Goal: Information Seeking & Learning: Learn about a topic

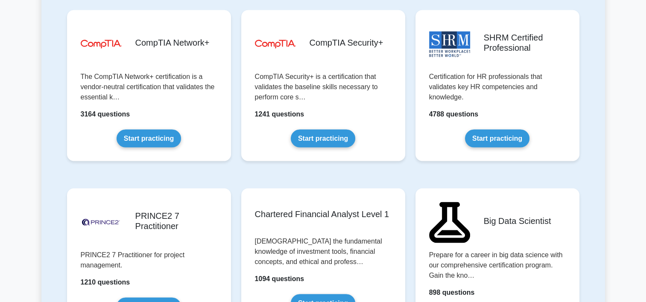
scroll to position [1742, 0]
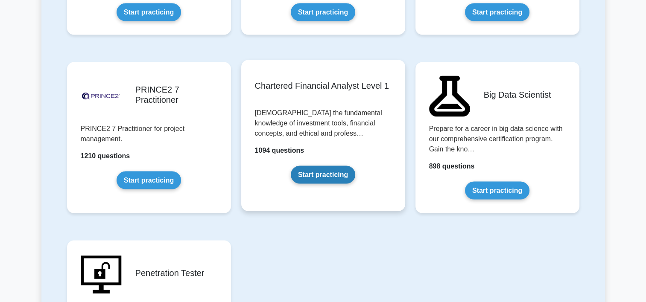
click at [339, 170] on link "Start practicing" at bounding box center [323, 175] width 64 height 18
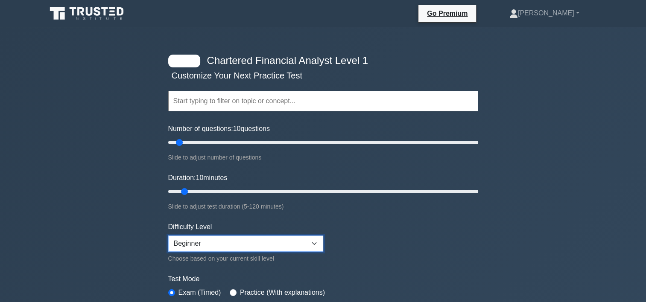
click at [212, 245] on select "Beginner Intermediate Expert" at bounding box center [245, 244] width 155 height 16
select select "expert"
click at [168, 236] on select "Beginner Intermediate Expert" at bounding box center [245, 244] width 155 height 16
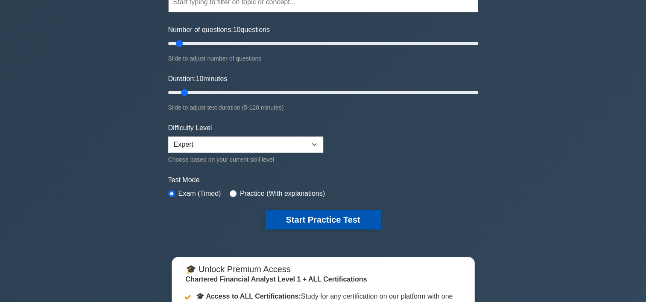
click at [324, 218] on button "Start Practice Test" at bounding box center [322, 220] width 115 height 20
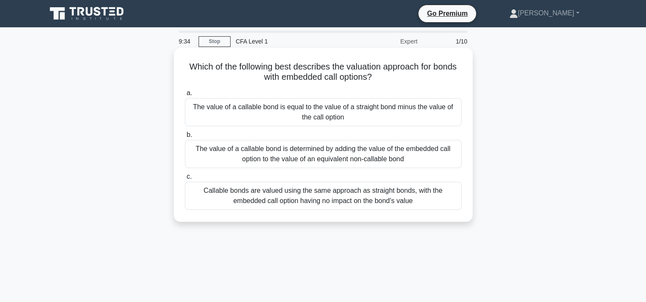
drag, startPoint x: 237, startPoint y: 108, endPoint x: 278, endPoint y: 111, distance: 41.1
click at [278, 111] on div "The value of a callable bond is equal to the value of a straight bond minus the…" at bounding box center [323, 112] width 277 height 28
copy div "callable bond"
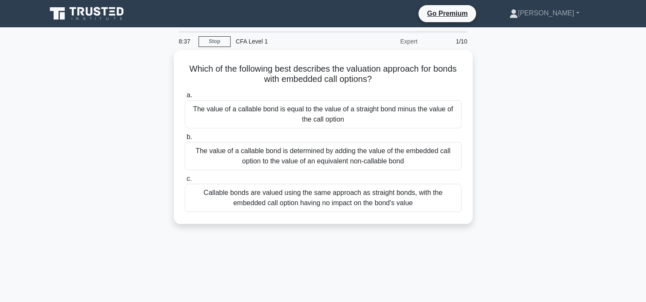
click at [513, 118] on div "Which of the following best describes the valuation approach for bonds with emb…" at bounding box center [322, 142] width 563 height 184
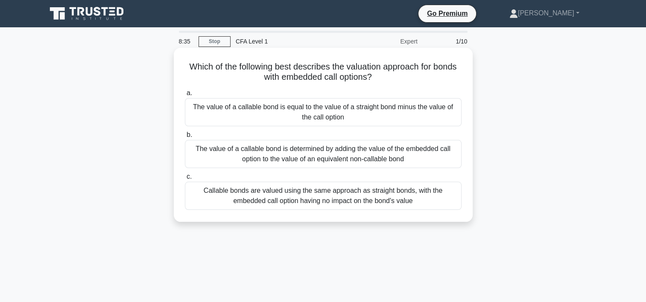
click at [405, 158] on div "The value of a callable bond is determined by adding the value of the embedded …" at bounding box center [323, 154] width 277 height 28
click at [185, 138] on input "b. The value of a callable bond is determined by adding the value of the embedd…" at bounding box center [185, 135] width 0 height 6
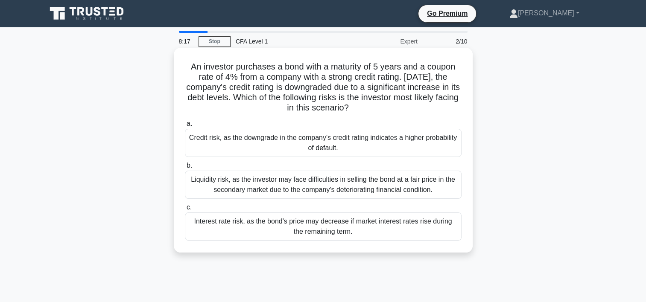
click at [404, 144] on div "Credit risk, as the downgrade in the company's credit rating indicates a higher…" at bounding box center [323, 143] width 277 height 28
click at [185, 127] on input "a. Credit risk, as the downgrade in the company's credit rating indicates a hig…" at bounding box center [185, 124] width 0 height 6
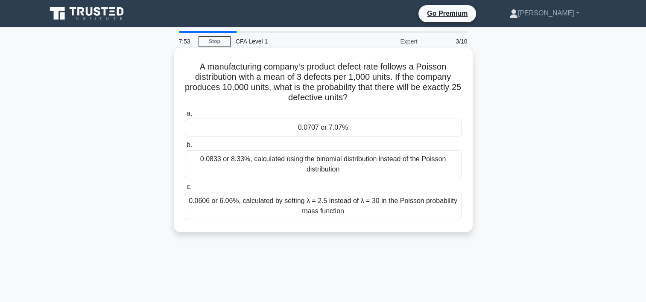
click at [340, 209] on div "0.0606 or 6.06%, calculated by setting λ = 2.5 instead of λ = 30 in the Poisson…" at bounding box center [323, 206] width 277 height 28
click at [185, 190] on input "c. 0.0606 or 6.06%, calculated by setting λ = 2.5 instead of λ = 30 in the Pois…" at bounding box center [185, 187] width 0 height 6
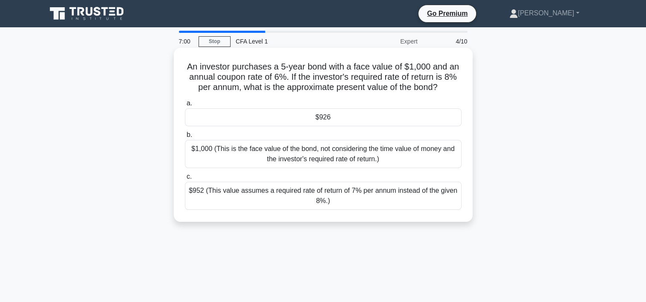
click at [362, 116] on div "$926" at bounding box center [323, 117] width 277 height 18
click at [185, 106] on input "a. $926" at bounding box center [185, 104] width 0 height 6
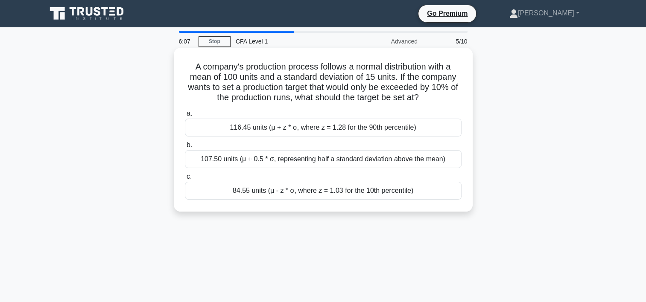
click at [353, 128] on div "116.45 units (μ + z * σ, where z = 1.28 for the 90th percentile)" at bounding box center [323, 128] width 277 height 18
click at [185, 117] on input "a. 116.45 units (μ + z * σ, where z = 1.28 for the 90th percentile)" at bounding box center [185, 114] width 0 height 6
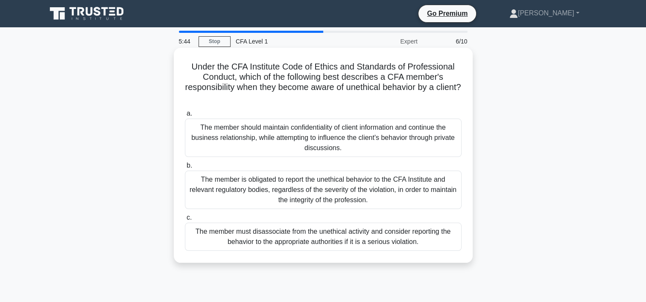
click at [318, 183] on div "The member is obligated to report the unethical behavior to the CFA Institute a…" at bounding box center [323, 190] width 277 height 38
click at [185, 169] on input "b. The member is obligated to report the unethical behavior to the CFA Institut…" at bounding box center [185, 166] width 0 height 6
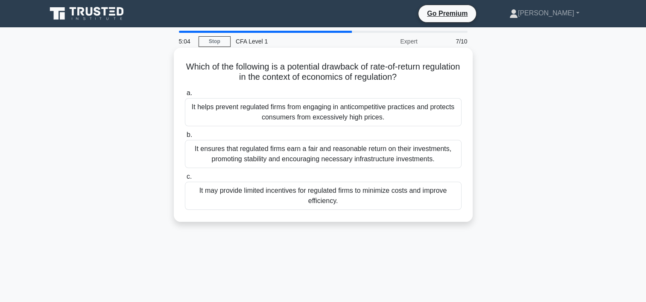
drag, startPoint x: 200, startPoint y: 67, endPoint x: 422, endPoint y: 82, distance: 222.5
click at [422, 82] on h5 "Which of the following is a potential drawback of rate-of-return regulation in …" at bounding box center [323, 71] width 278 height 21
copy h5 "Which of the following is a potential drawback of rate-of-return regulation in …"
click at [357, 109] on div "It helps prevent regulated firms from engaging in anticompetitive practices and…" at bounding box center [323, 112] width 277 height 28
click at [185, 96] on input "a. It helps prevent regulated firms from engaging in anticompetitive practices …" at bounding box center [185, 93] width 0 height 6
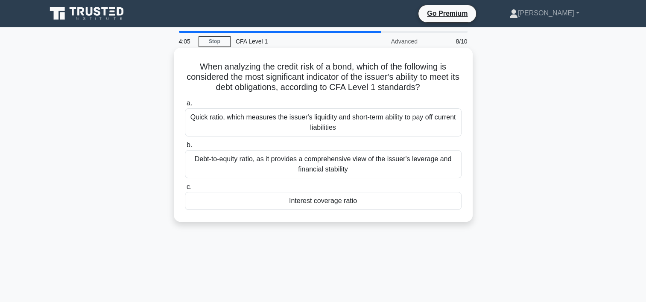
click at [285, 168] on div "Debt-to-equity ratio, as it provides a comprehensive view of the issuer's lever…" at bounding box center [323, 164] width 277 height 28
click at [185, 148] on input "b. Debt-to-equity ratio, as it provides a comprehensive view of the issuer's le…" at bounding box center [185, 146] width 0 height 6
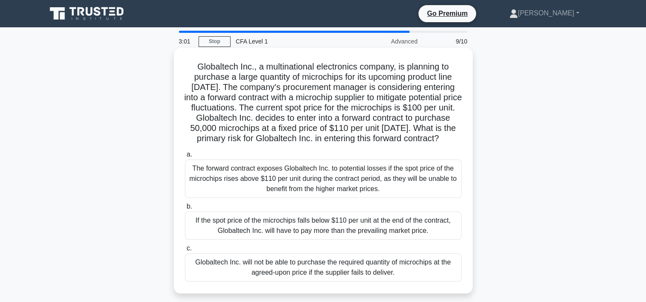
scroll to position [28, 0]
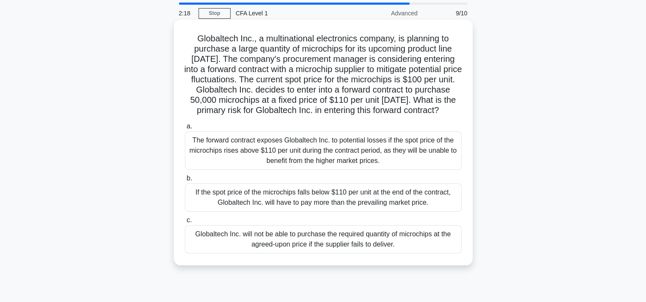
click at [359, 210] on div "If the spot price of the microchips falls below $110 per unit at the end of the…" at bounding box center [323, 198] width 277 height 28
click at [185, 181] on input "b. If the spot price of the microchips falls below $110 per unit at the end of …" at bounding box center [185, 179] width 0 height 6
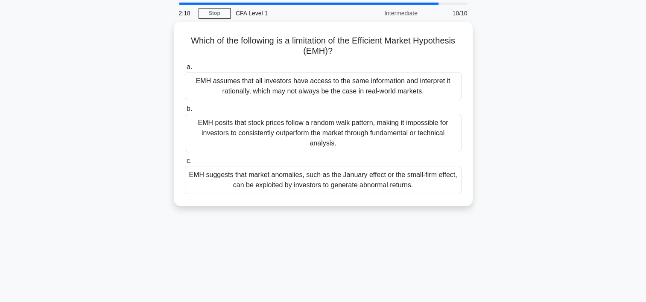
scroll to position [0, 0]
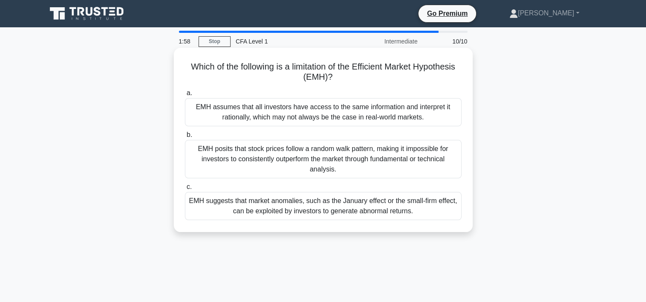
click at [361, 159] on div "EMH posits that stock prices follow a random walk pattern, making it impossible…" at bounding box center [323, 159] width 277 height 38
click at [185, 138] on input "b. EMH posits that stock prices follow a random walk pattern, making it impossi…" at bounding box center [185, 135] width 0 height 6
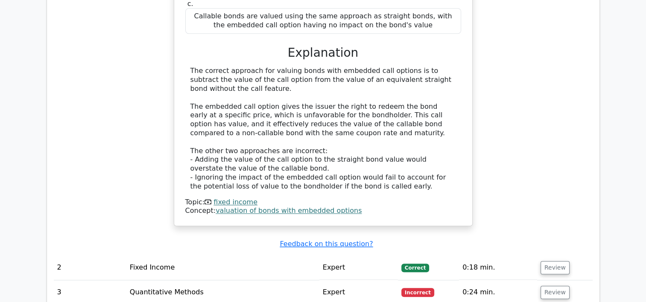
scroll to position [992, 0]
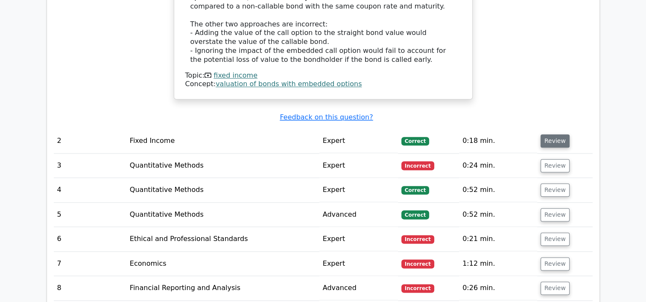
click at [553, 134] on button "Review" at bounding box center [554, 140] width 29 height 13
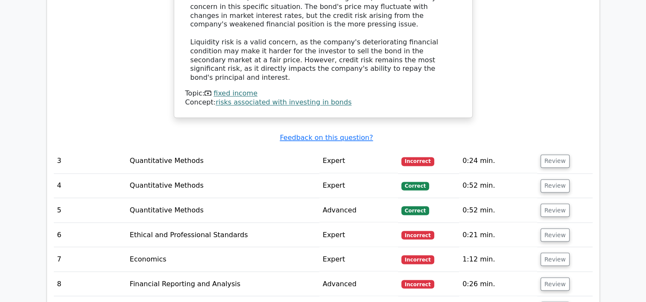
scroll to position [1417, 0]
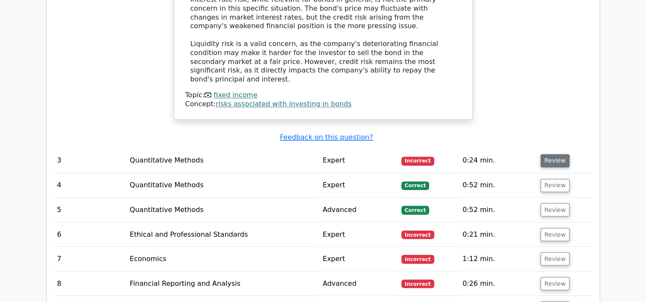
click at [550, 154] on button "Review" at bounding box center [554, 160] width 29 height 13
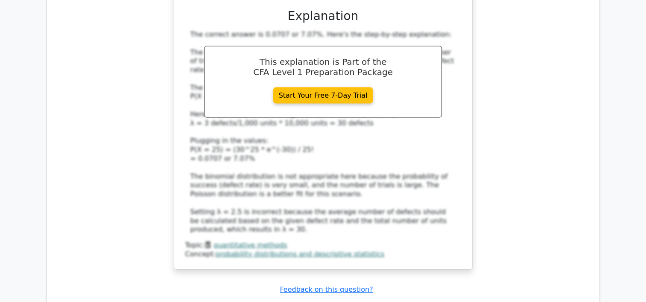
scroll to position [1963, 0]
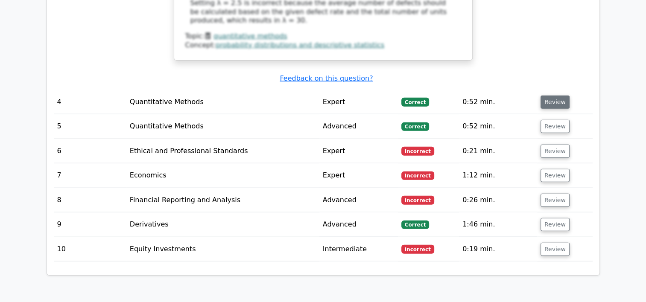
click at [553, 96] on button "Review" at bounding box center [554, 102] width 29 height 13
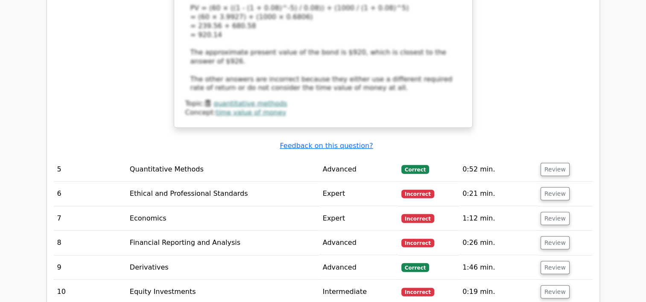
scroll to position [2437, 0]
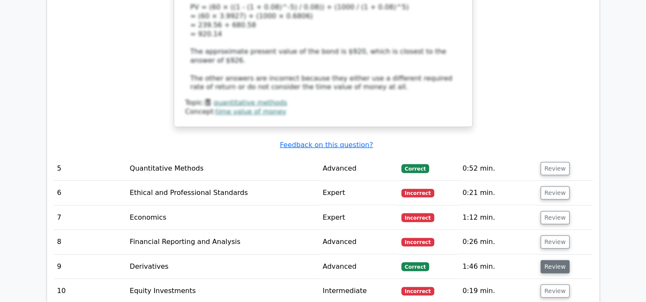
click at [549, 260] on button "Review" at bounding box center [554, 266] width 29 height 13
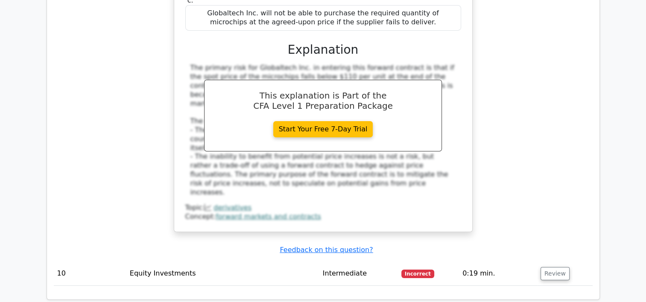
scroll to position [2928, 0]
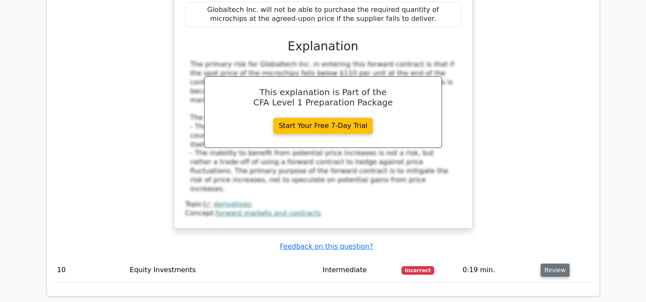
click at [551, 264] on button "Review" at bounding box center [554, 270] width 29 height 13
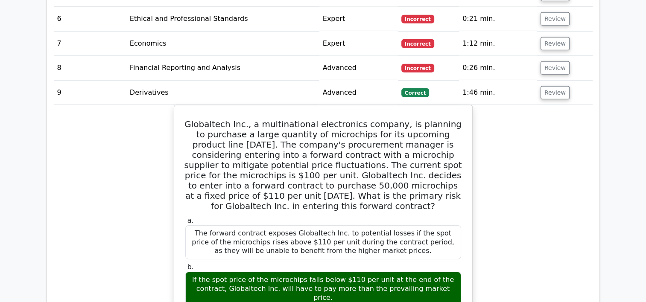
scroll to position [2498, 0]
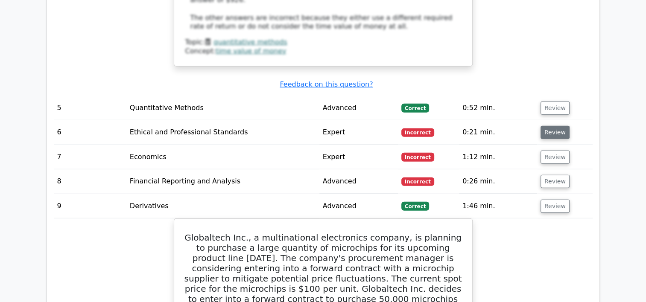
click at [559, 126] on button "Review" at bounding box center [554, 132] width 29 height 13
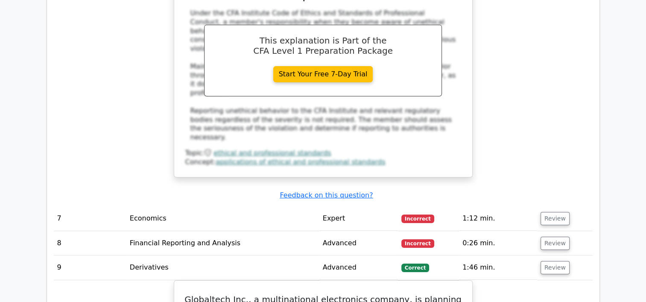
scroll to position [2935, 0]
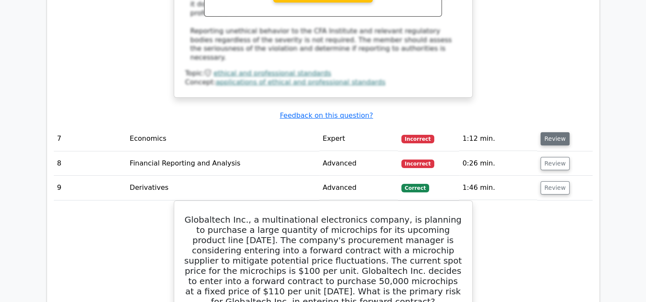
click at [557, 132] on button "Review" at bounding box center [554, 138] width 29 height 13
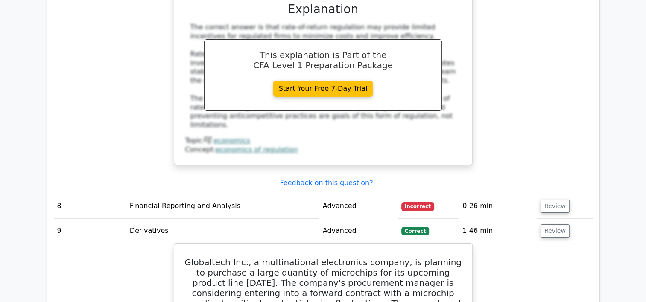
scroll to position [3285, 0]
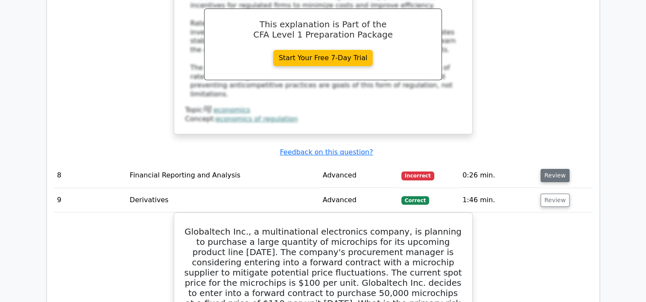
click at [554, 169] on button "Review" at bounding box center [554, 175] width 29 height 13
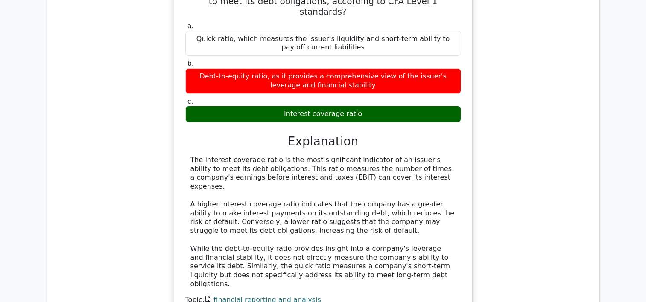
scroll to position [3525, 0]
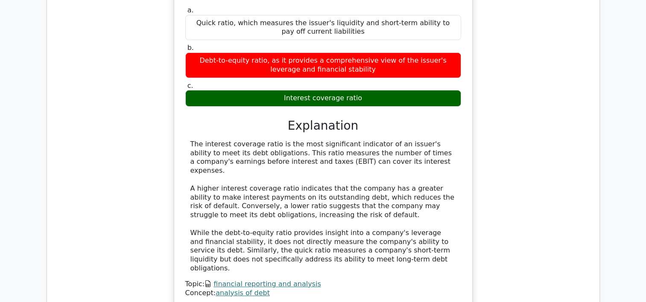
click at [280, 280] on link "financial reporting and analysis" at bounding box center [266, 284] width 107 height 8
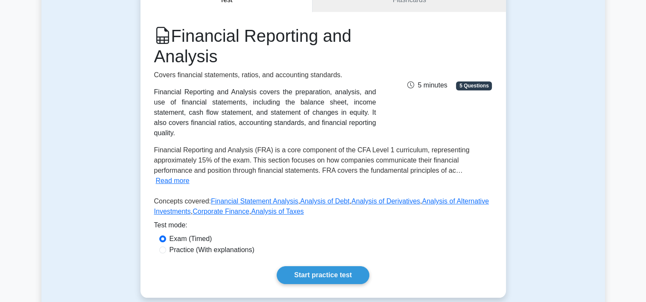
scroll to position [43, 0]
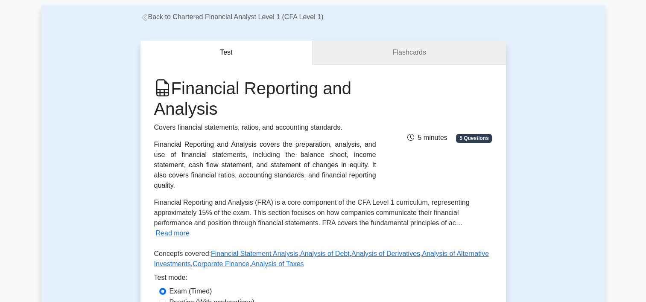
click at [425, 58] on link "Flashcards" at bounding box center [408, 53] width 193 height 24
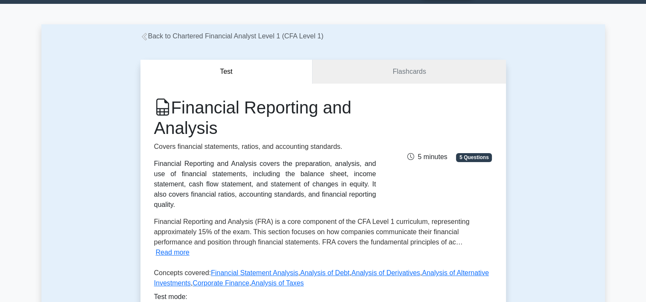
scroll to position [0, 0]
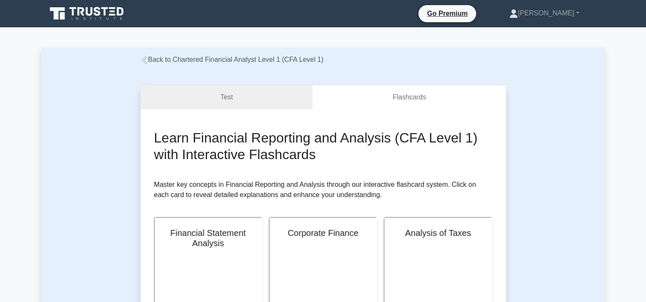
scroll to position [138, 0]
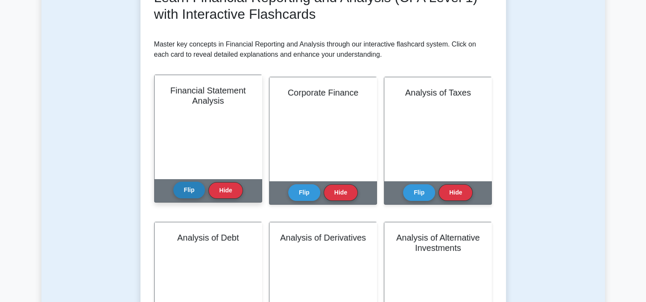
click at [190, 192] on button "Flip" at bounding box center [189, 190] width 32 height 17
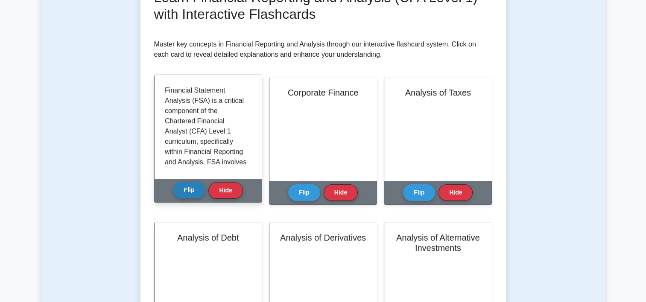
click at [190, 192] on button "Flip" at bounding box center [189, 190] width 32 height 17
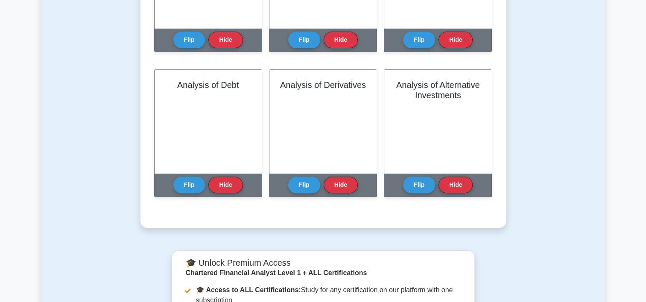
scroll to position [297, 0]
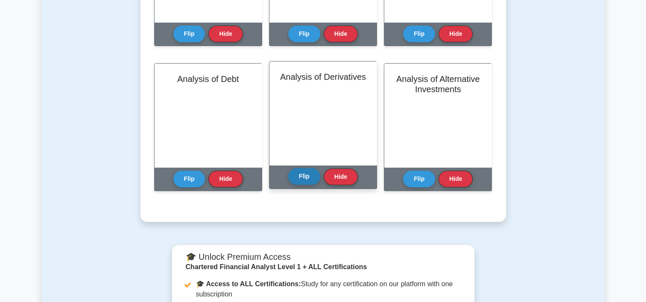
click at [307, 180] on button "Flip" at bounding box center [304, 176] width 32 height 17
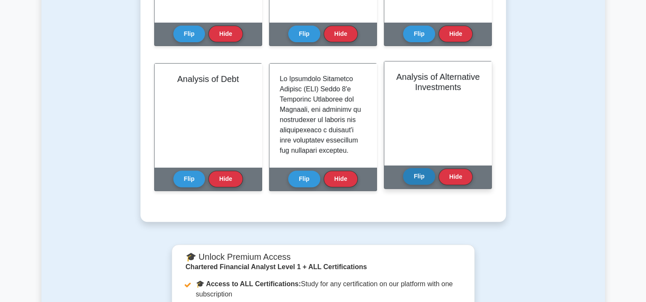
click at [407, 181] on button "Flip" at bounding box center [419, 176] width 32 height 17
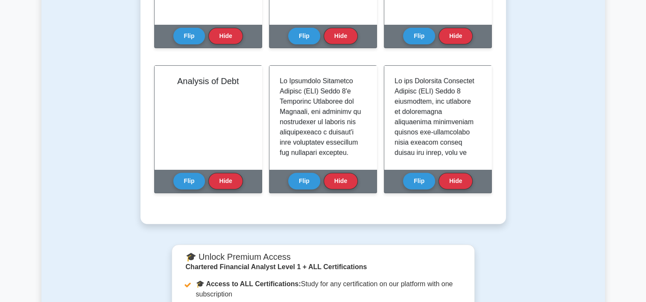
click at [515, 66] on div "Test Flashcards Learn Financial Reporting and Analysis (CFA Level 1) with Inter…" at bounding box center [322, 6] width 563 height 477
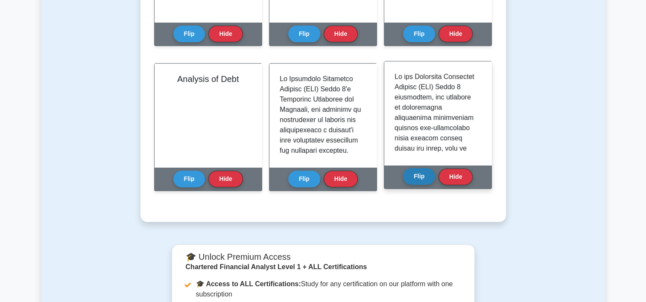
click at [419, 172] on button "Flip" at bounding box center [419, 176] width 32 height 17
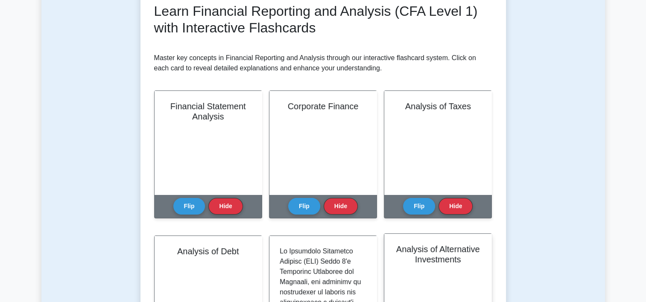
scroll to position [82, 0]
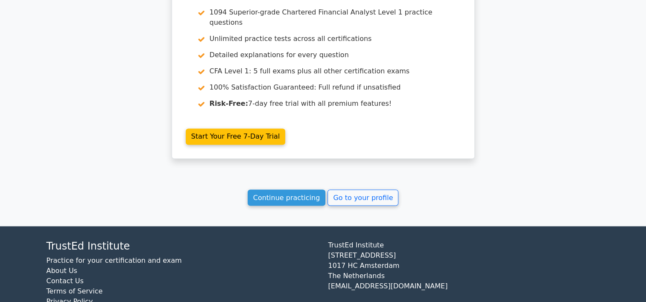
scroll to position [1450, 0]
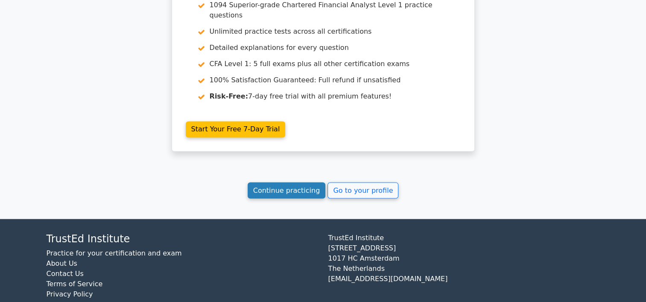
click at [301, 182] on link "Continue practicing" at bounding box center [287, 190] width 78 height 16
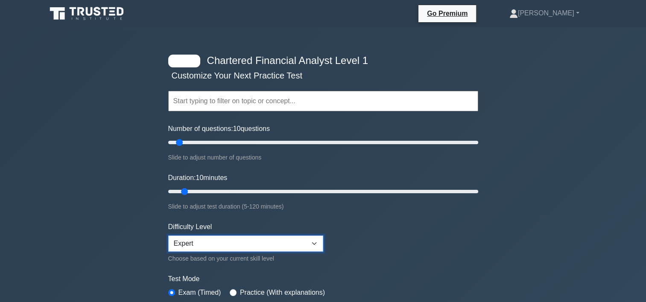
click at [297, 250] on select "Beginner Intermediate Expert" at bounding box center [245, 244] width 155 height 16
select select "intermediate"
click at [168, 236] on select "Beginner Intermediate Expert" at bounding box center [245, 244] width 155 height 16
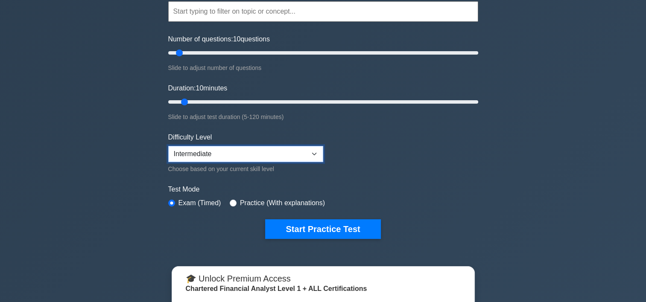
scroll to position [92, 0]
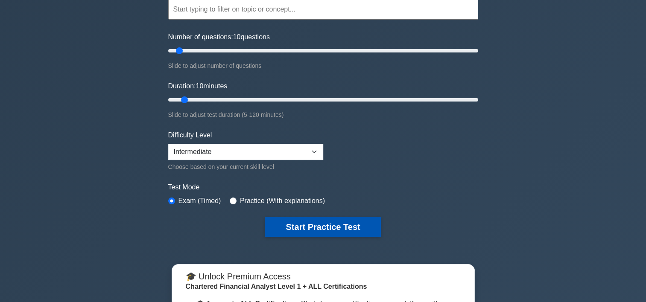
click at [307, 226] on button "Start Practice Test" at bounding box center [322, 227] width 115 height 20
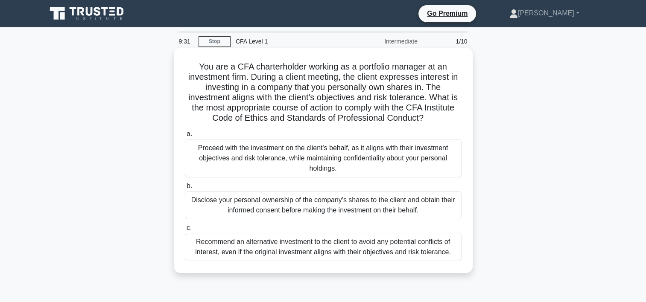
click at [352, 159] on div "Proceed with the investment on the client's behalf, as it aligns with their inv…" at bounding box center [323, 158] width 277 height 38
click at [185, 137] on input "a. Proceed with the investment on the client's behalf, as it aligns with their …" at bounding box center [185, 134] width 0 height 6
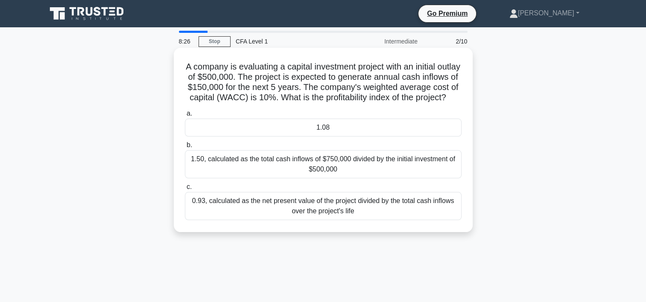
drag, startPoint x: 195, startPoint y: 67, endPoint x: 356, endPoint y: 108, distance: 166.3
click at [356, 103] on h5 "A company is evaluating a capital investment project with an initial outlay of …" at bounding box center [323, 82] width 278 height 42
copy h5 "A company is evaluating a capital investment project with an initial outlay of …"
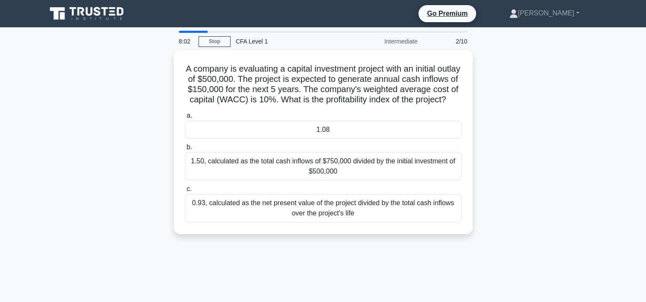
click at [531, 157] on div "A company is evaluating a capital investment project with an initial outlay of …" at bounding box center [322, 147] width 563 height 195
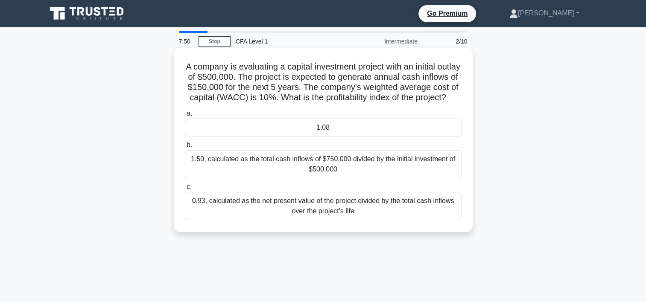
click at [432, 137] on div "1.08" at bounding box center [323, 128] width 277 height 18
click at [185, 117] on input "a. 1.08" at bounding box center [185, 114] width 0 height 6
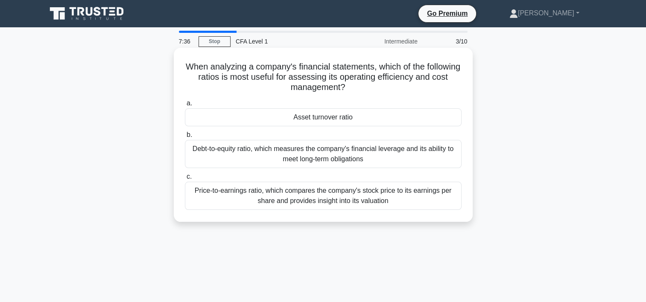
click at [369, 193] on div "Price-to-earnings ratio, which compares the company's stock price to its earnin…" at bounding box center [323, 196] width 277 height 28
click at [185, 180] on input "c. Price-to-earnings ratio, which compares the company's stock price to its ear…" at bounding box center [185, 177] width 0 height 6
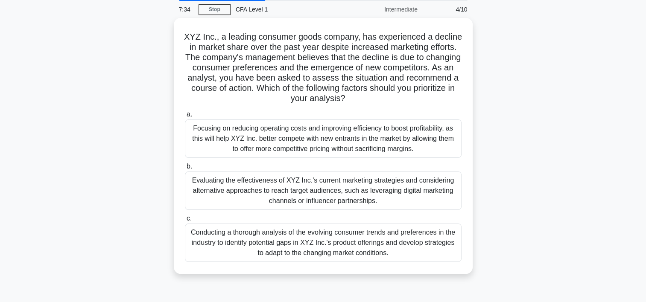
scroll to position [32, 0]
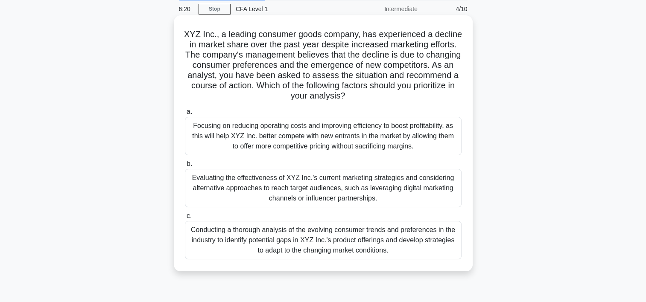
click at [359, 245] on div "Conducting a thorough analysis of the evolving consumer trends and preferences …" at bounding box center [323, 240] width 277 height 38
click at [185, 219] on input "c. Conducting a thorough analysis of the evolving consumer trends and preferenc…" at bounding box center [185, 216] width 0 height 6
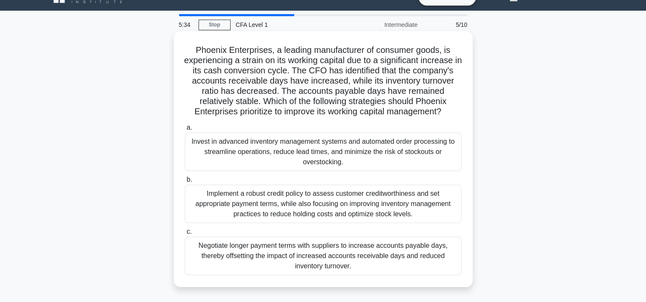
scroll to position [17, 0]
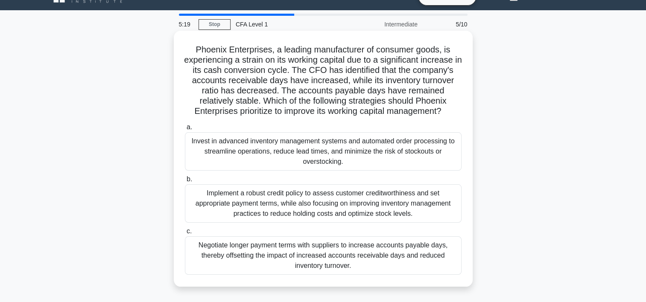
click at [379, 247] on div "Negotiate longer payment terms with suppliers to increase accounts payable days…" at bounding box center [323, 255] width 277 height 38
click at [185, 234] on input "c. Negotiate longer payment terms with suppliers to increase accounts payable d…" at bounding box center [185, 232] width 0 height 6
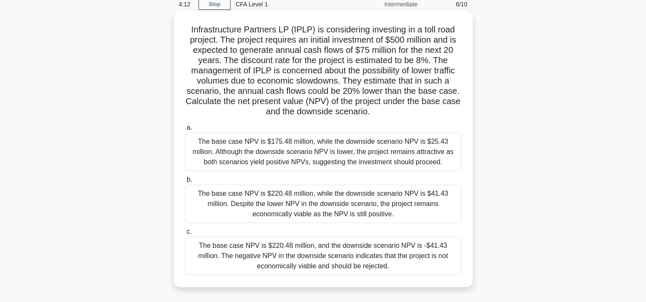
scroll to position [38, 0]
click at [332, 258] on div "The base case NPV is $220.48 million, and the downside scenario NPV is -$41.43 …" at bounding box center [323, 255] width 277 height 38
click at [185, 234] on input "c. The base case NPV is $220.48 million, and the downside scenario NPV is -$41.…" at bounding box center [185, 232] width 0 height 6
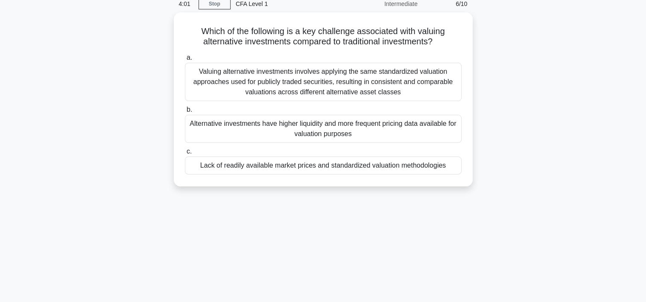
scroll to position [0, 0]
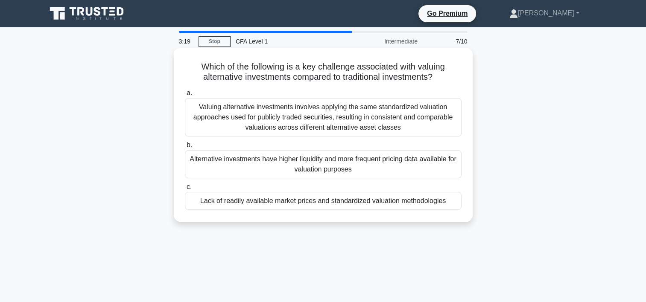
click at [339, 207] on div "Lack of readily available market prices and standardized valuation methodologies" at bounding box center [323, 201] width 277 height 18
click at [185, 190] on input "c. Lack of readily available market prices and standardized valuation methodolo…" at bounding box center [185, 187] width 0 height 6
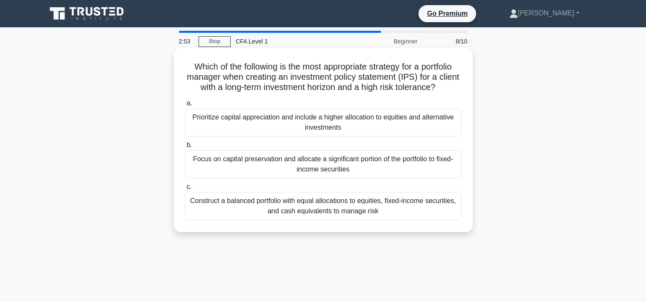
click at [370, 133] on div "Prioritize capital appreciation and include a higher allocation to equities and…" at bounding box center [323, 122] width 277 height 28
click at [185, 106] on input "a. Prioritize capital appreciation and include a higher allocation to equities …" at bounding box center [185, 104] width 0 height 6
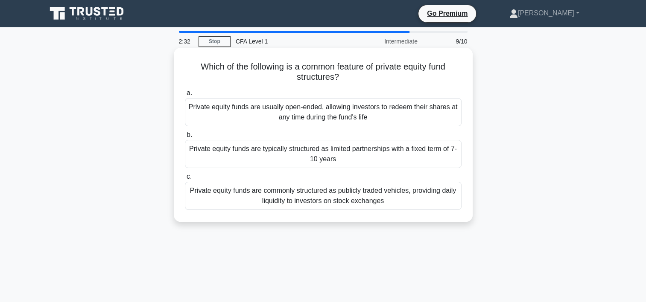
click at [379, 114] on div "Private equity funds are usually open-ended, allowing investors to redeem their…" at bounding box center [323, 112] width 277 height 28
click at [185, 96] on input "a. Private equity funds are usually open-ended, allowing investors to redeem th…" at bounding box center [185, 93] width 0 height 6
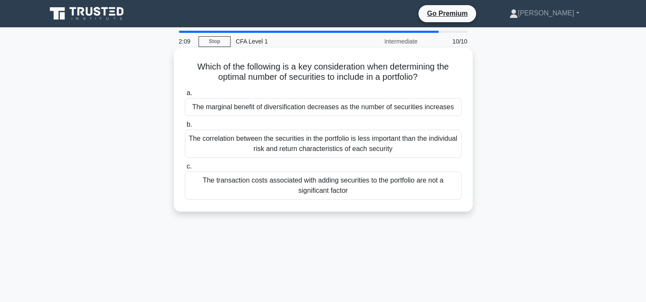
click at [378, 146] on div "The correlation between the securities in the portfolio is less important than …" at bounding box center [323, 144] width 277 height 28
click at [185, 128] on input "b. The correlation between the securities in the portfolio is less important th…" at bounding box center [185, 125] width 0 height 6
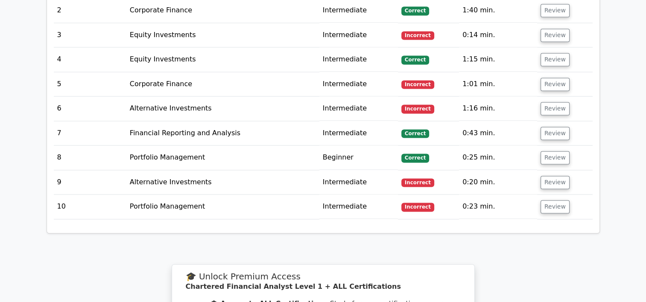
scroll to position [1224, 0]
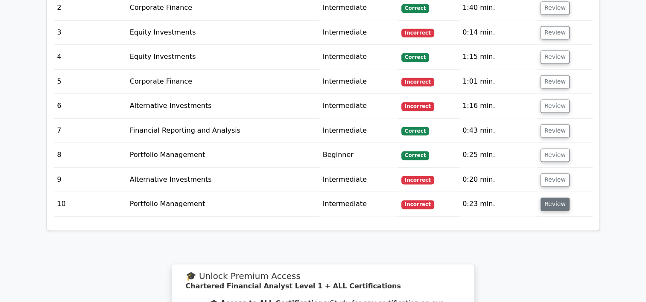
click at [557, 198] on button "Review" at bounding box center [554, 204] width 29 height 13
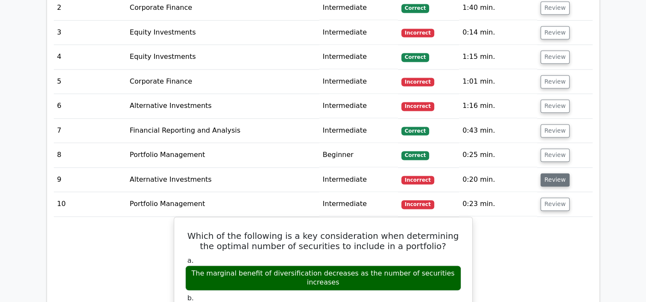
click at [557, 173] on button "Review" at bounding box center [554, 179] width 29 height 13
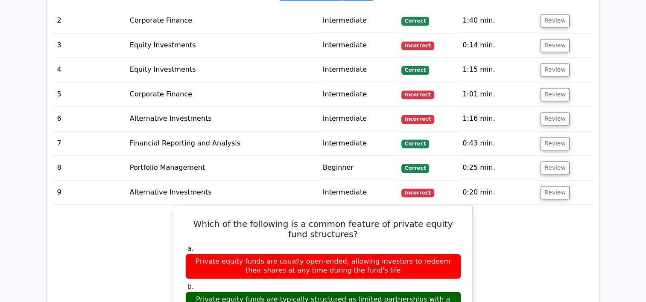
scroll to position [1209, 0]
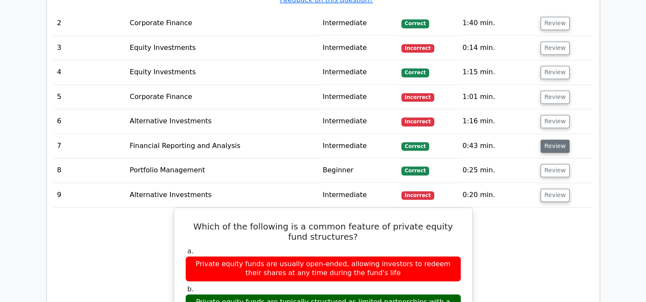
click at [557, 140] on button "Review" at bounding box center [554, 146] width 29 height 13
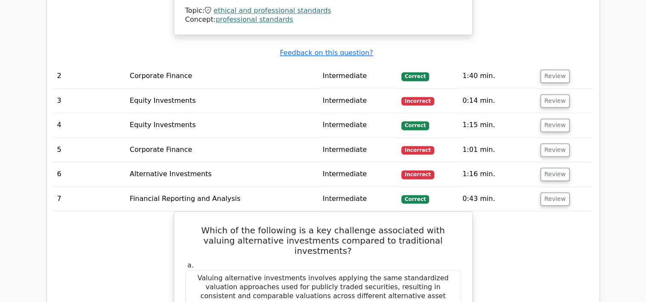
scroll to position [1150, 0]
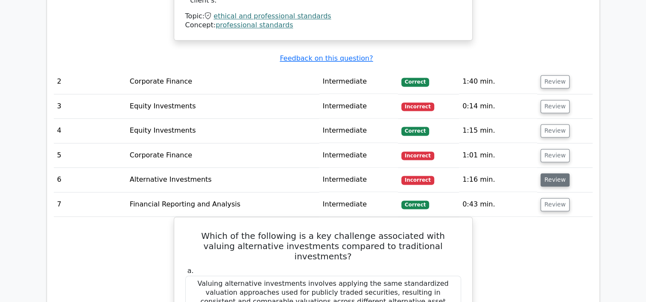
click at [546, 173] on button "Review" at bounding box center [554, 179] width 29 height 13
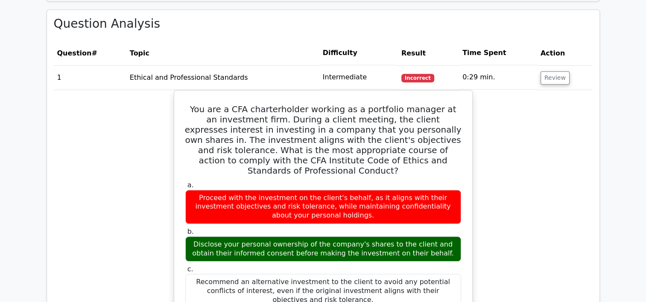
scroll to position [578, 0]
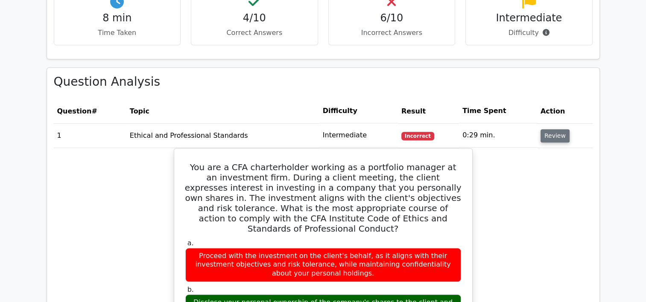
click at [551, 129] on button "Review" at bounding box center [554, 135] width 29 height 13
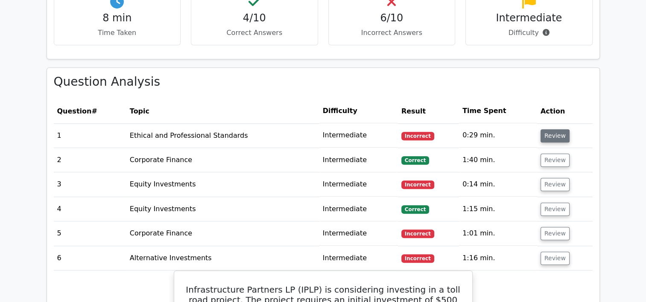
click at [551, 129] on button "Review" at bounding box center [554, 135] width 29 height 13
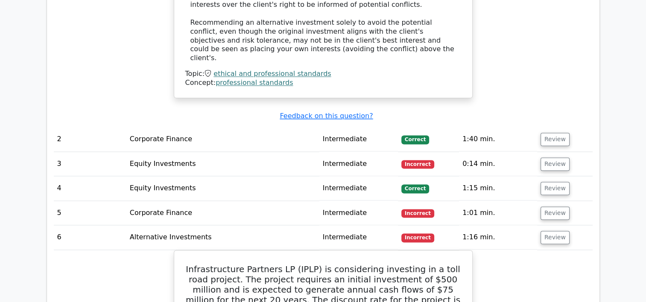
scroll to position [1094, 0]
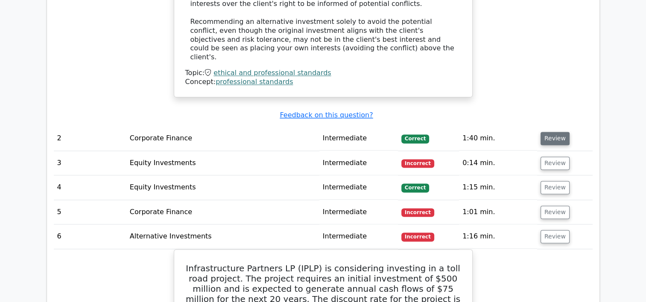
click at [548, 132] on button "Review" at bounding box center [554, 138] width 29 height 13
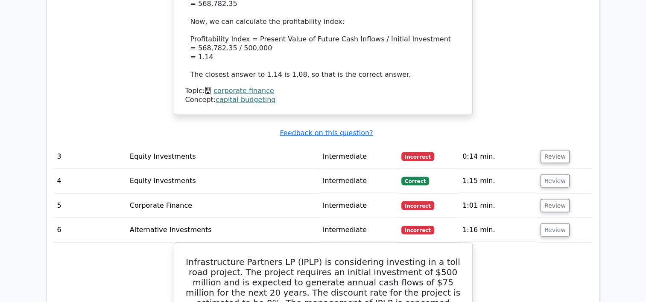
scroll to position [1530, 0]
click at [549, 149] on button "Review" at bounding box center [554, 155] width 29 height 13
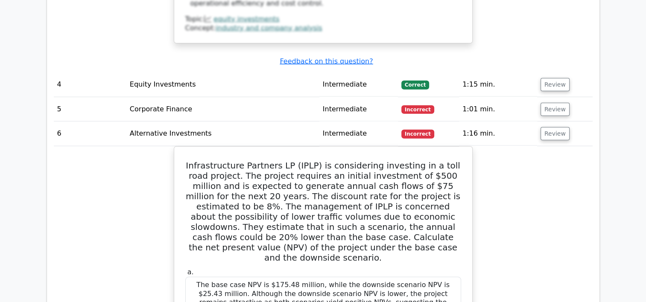
scroll to position [2007, 0]
click at [544, 78] on button "Review" at bounding box center [554, 84] width 29 height 13
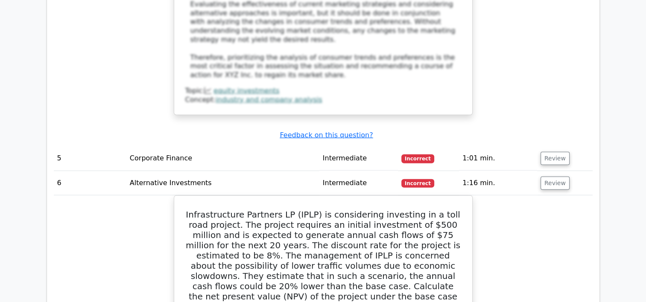
scroll to position [2471, 0]
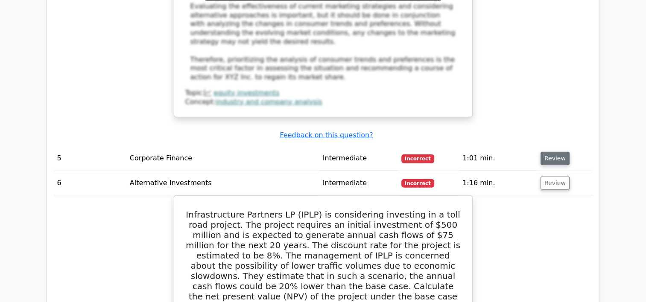
click at [554, 152] on button "Review" at bounding box center [554, 158] width 29 height 13
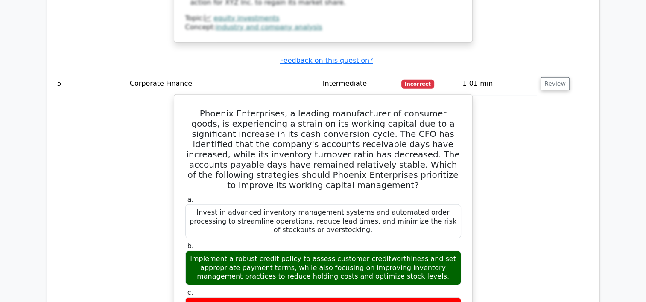
scroll to position [2545, 0]
